Goal: Transaction & Acquisition: Purchase product/service

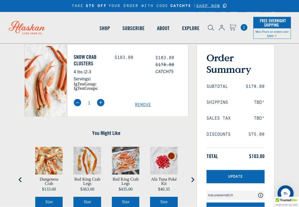
scroll to position [44, 0]
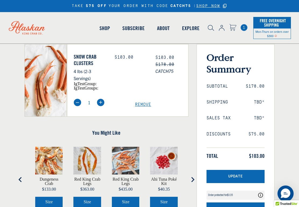
click at [101, 106] on img at bounding box center [101, 103] width 8 height 8
type input "2"
click at [235, 178] on span "Update" at bounding box center [235, 176] width 15 height 5
click at [246, 172] on button "Update" at bounding box center [236, 176] width 58 height 13
click at [240, 175] on span "Update" at bounding box center [235, 176] width 15 height 5
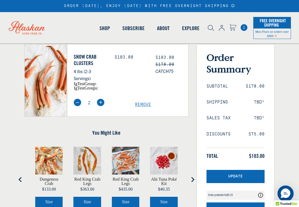
click at [246, 207] on button "Checkout" at bounding box center [236, 209] width 58 height 13
